Goal: Find contact information: Find contact information

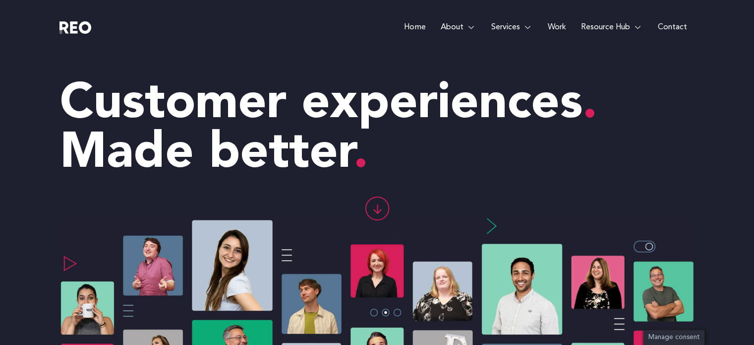
click at [674, 33] on e-page-transition at bounding box center [377, 172] width 754 height 345
click at [672, 31] on link "Contact" at bounding box center [672, 27] width 44 height 55
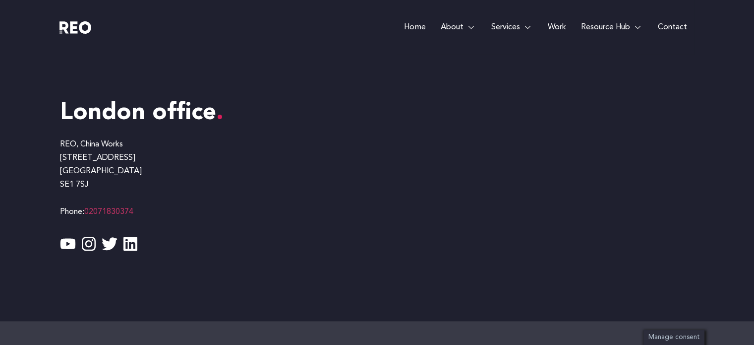
scroll to position [776, 0]
